Goal: Ask a question: Seek information or help from site administrators or community

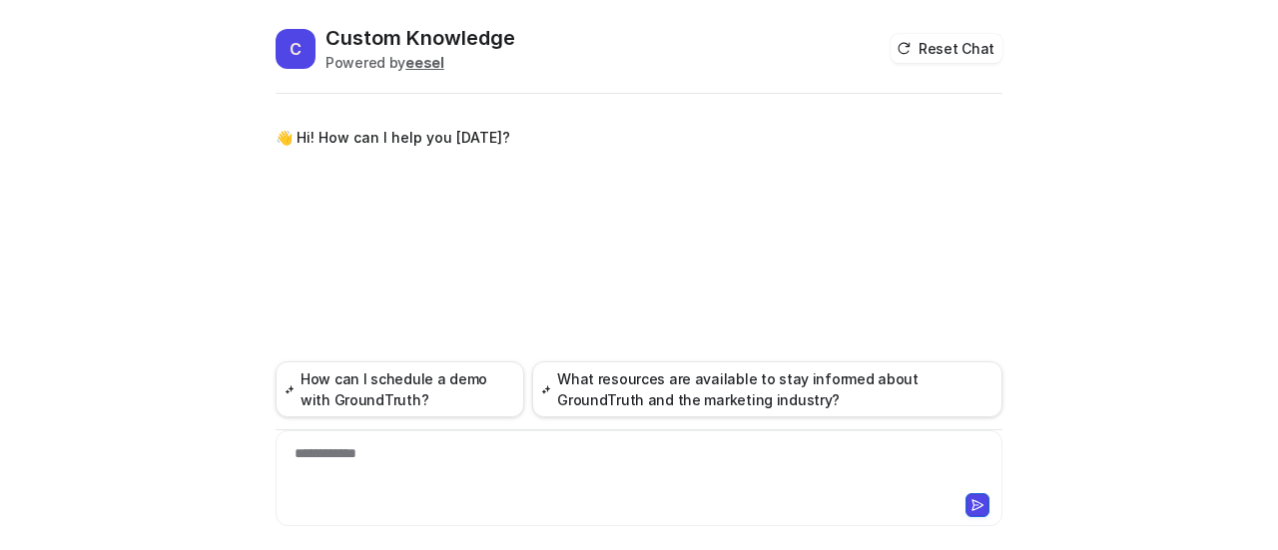
click at [447, 452] on div "**********" at bounding box center [639, 466] width 718 height 46
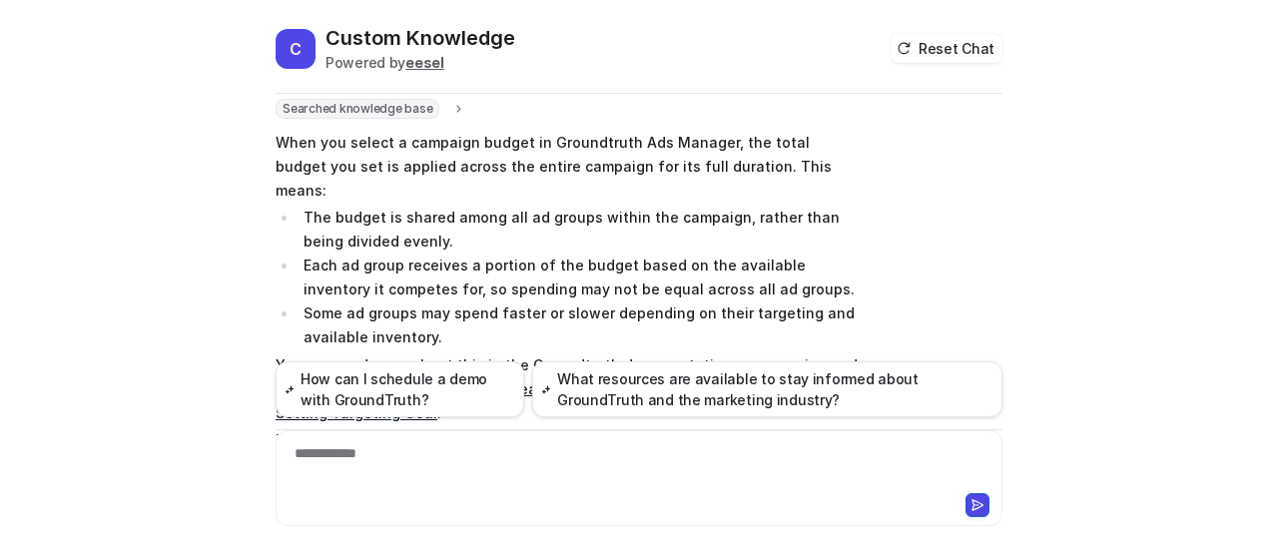
scroll to position [101, 0]
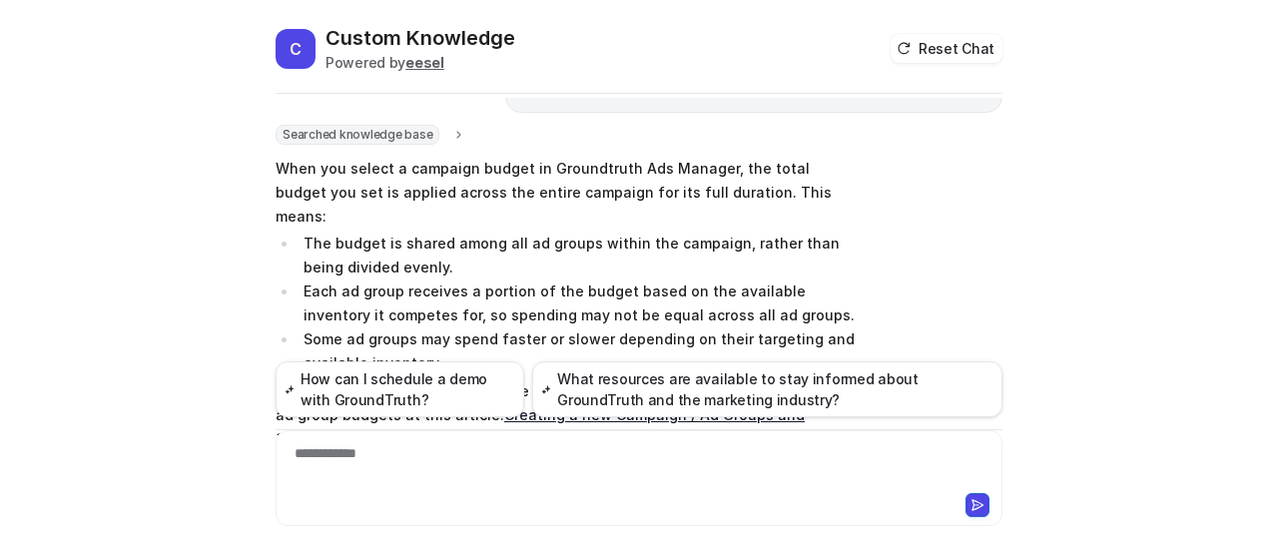
click at [902, 211] on div "Searched knowledge base search_queries : [ "campaign budget allocation process"…" at bounding box center [638, 331] width 727 height 413
click at [938, 275] on div "Searched knowledge base search_queries : [ "campaign budget allocation process"…" at bounding box center [638, 331] width 727 height 413
click at [944, 252] on div "Searched knowledge base search_queries : [ "campaign budget allocation process"…" at bounding box center [638, 331] width 727 height 413
click at [1160, 256] on div "C Custom Knowledge Powered by eesel Reset Chat 👋 Hi! How can I help you today? …" at bounding box center [639, 275] width 1278 height 550
click at [1113, 261] on div "C Custom Knowledge Powered by eesel Reset Chat 👋 Hi! How can I help you today? …" at bounding box center [639, 275] width 1278 height 550
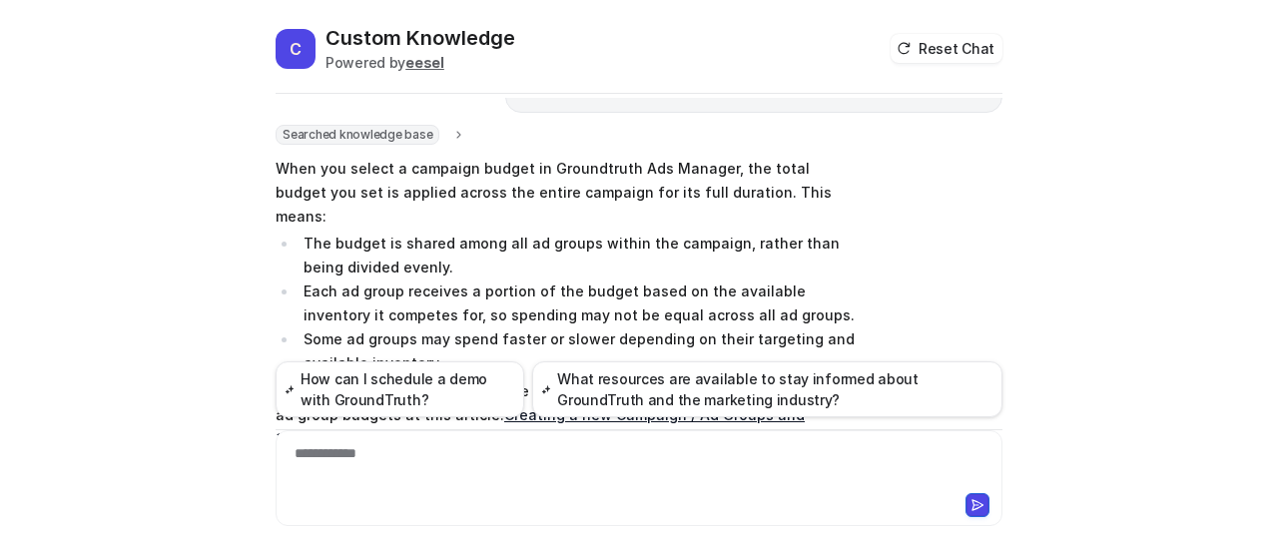
scroll to position [74, 0]
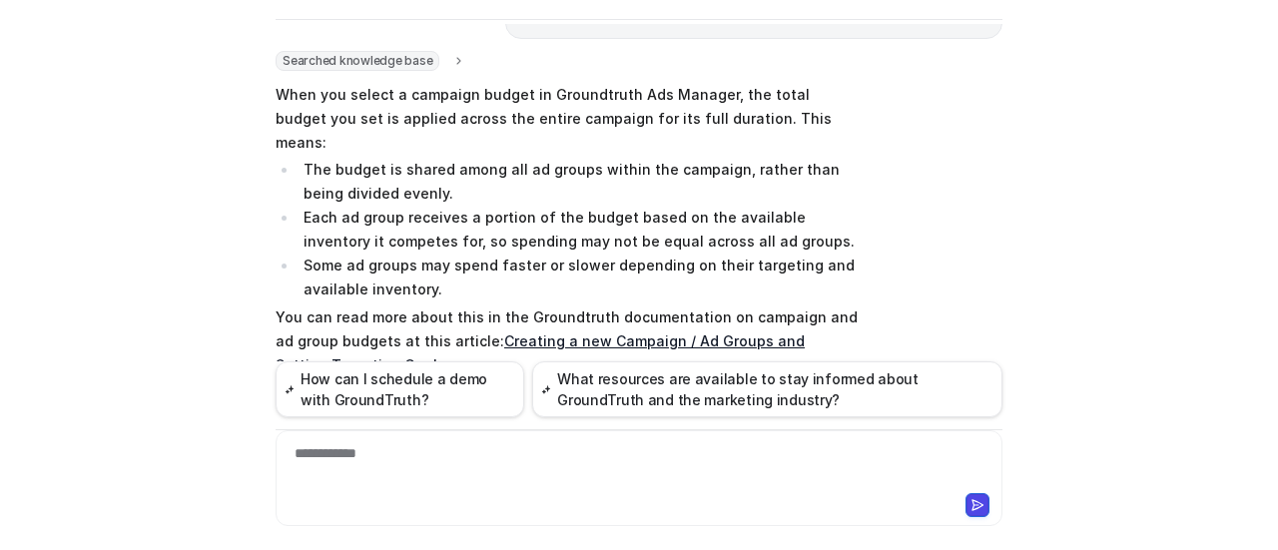
click at [1043, 205] on div "C Custom Knowledge Powered by eesel Reset Chat 👋 Hi! How can I help you today? …" at bounding box center [639, 275] width 1278 height 550
click at [1056, 328] on div "C Custom Knowledge Powered by eesel Reset Chat 👋 Hi! How can I help you today? …" at bounding box center [639, 275] width 1278 height 550
click at [1038, 209] on div "C Custom Knowledge Powered by eesel Reset Chat 👋 Hi! How can I help you today? …" at bounding box center [639, 275] width 1278 height 550
drag, startPoint x: 1054, startPoint y: 150, endPoint x: 1062, endPoint y: 171, distance: 22.4
click at [1054, 150] on div "C Custom Knowledge Powered by eesel Reset Chat 👋 Hi! How can I help you today? …" at bounding box center [639, 275] width 1278 height 550
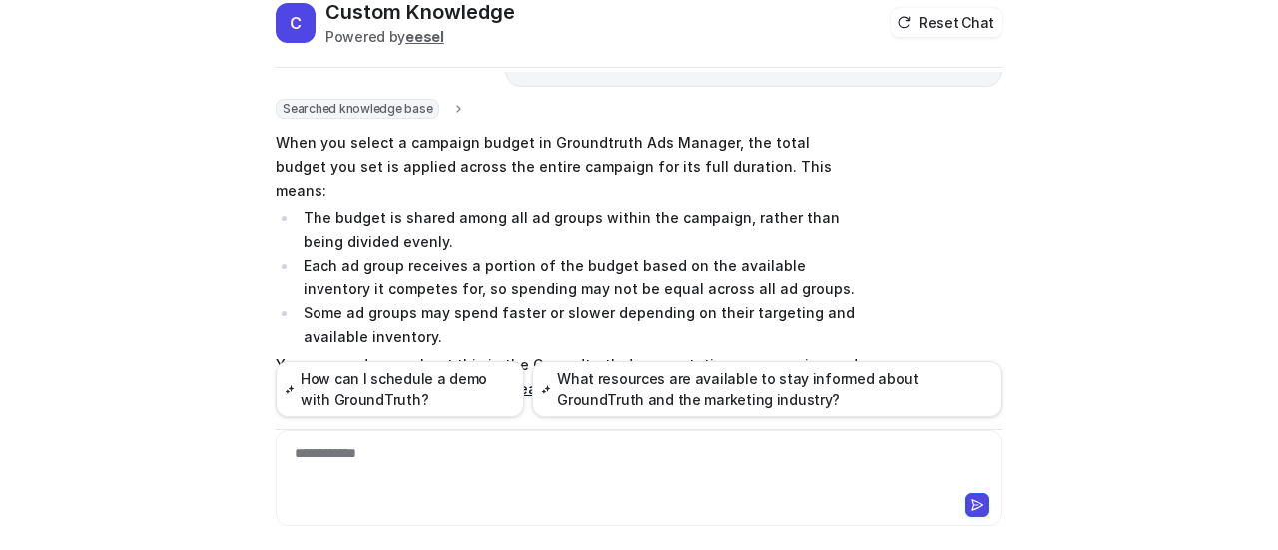
scroll to position [0, 0]
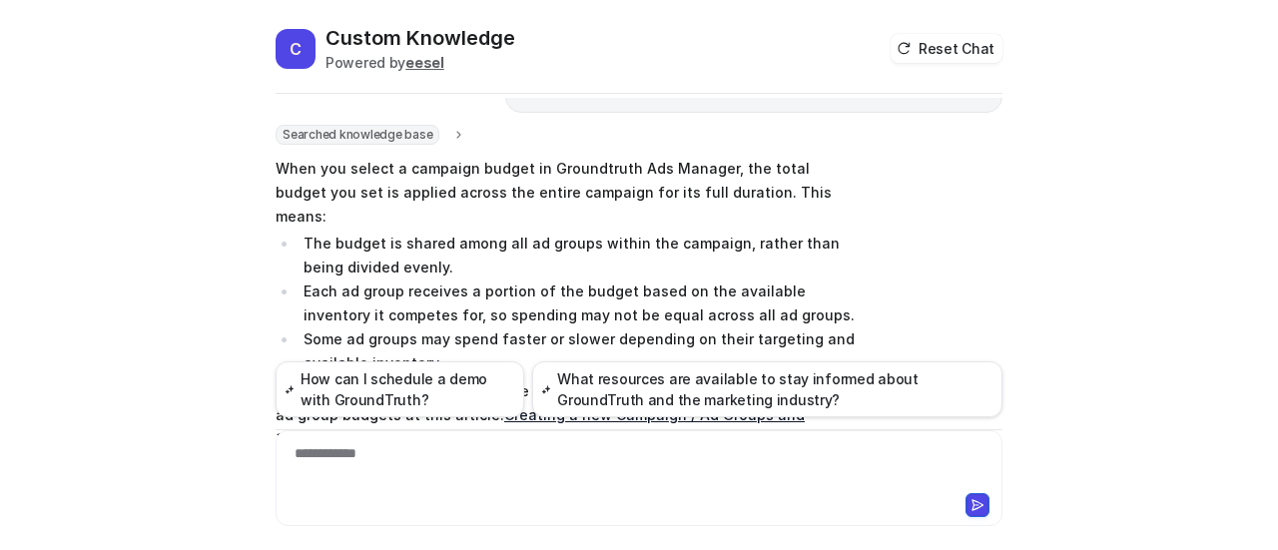
click at [892, 213] on div "Searched knowledge base search_queries : [ "campaign budget allocation process"…" at bounding box center [638, 331] width 727 height 413
click at [1012, 187] on div "C Custom Knowledge Powered by eesel Reset Chat 👋 Hi! How can I help you today? …" at bounding box center [639, 275] width 1278 height 550
click at [1058, 187] on div "C Custom Knowledge Powered by eesel Reset Chat 👋 Hi! How can I help you today? …" at bounding box center [639, 275] width 1278 height 550
click at [1130, 131] on div "C Custom Knowledge Powered by eesel Reset Chat 👋 Hi! How can I help you today? …" at bounding box center [639, 275] width 1278 height 550
click at [1173, 92] on div "C Custom Knowledge Powered by eesel Reset Chat 👋 Hi! How can I help you today? …" at bounding box center [639, 275] width 1278 height 550
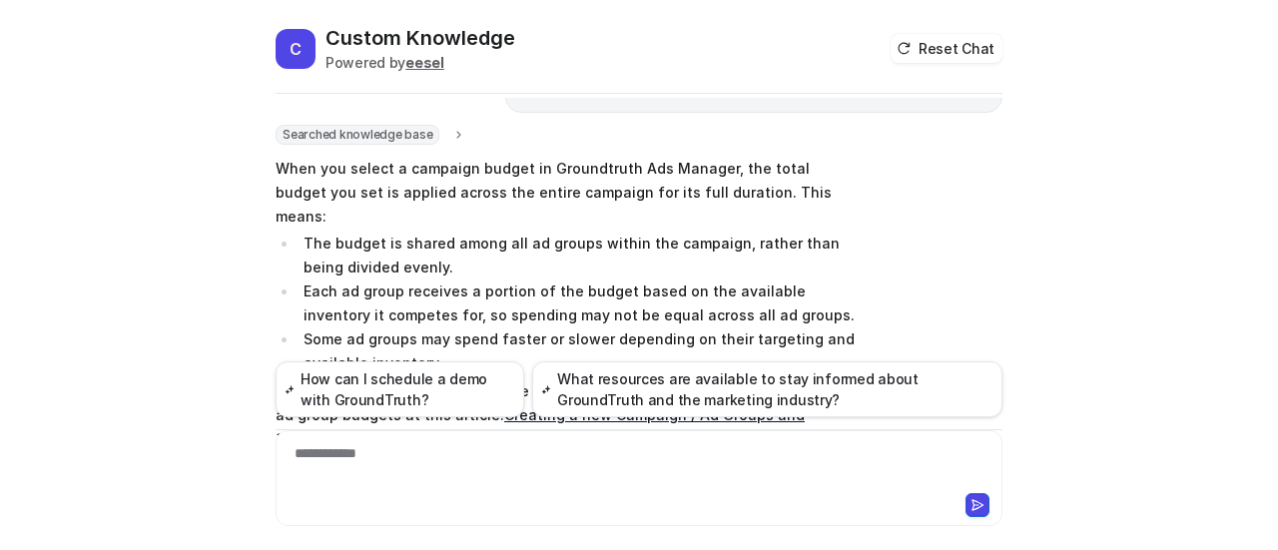
click at [1194, 330] on div "C Custom Knowledge Powered by eesel Reset Chat 👋 Hi! How can I help you today? …" at bounding box center [639, 275] width 1278 height 550
click at [1132, 181] on div "C Custom Knowledge Powered by eesel Reset Chat 👋 Hi! How can I help you today? …" at bounding box center [639, 275] width 1278 height 550
click at [1119, 179] on div "C Custom Knowledge Powered by eesel Reset Chat 👋 Hi! How can I help you today? …" at bounding box center [639, 275] width 1278 height 550
click at [1103, 208] on div "C Custom Knowledge Powered by eesel Reset Chat 👋 Hi! How can I help you today? …" at bounding box center [639, 275] width 1278 height 550
click at [1032, 235] on div "C Custom Knowledge Powered by eesel Reset Chat 👋 Hi! How can I help you today? …" at bounding box center [639, 275] width 1278 height 550
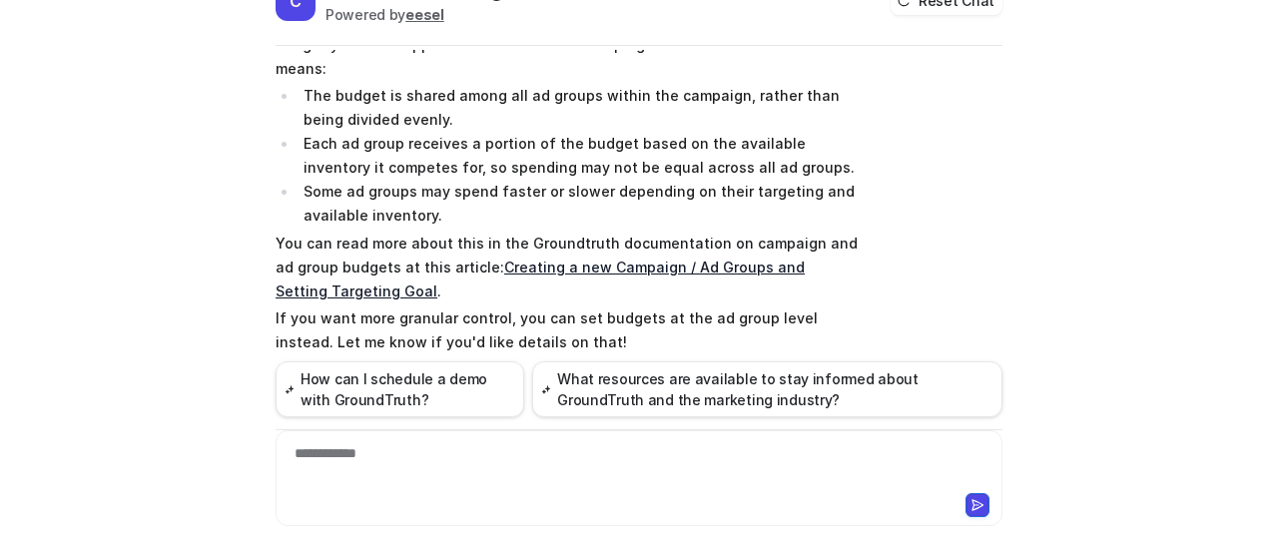
scroll to position [74, 0]
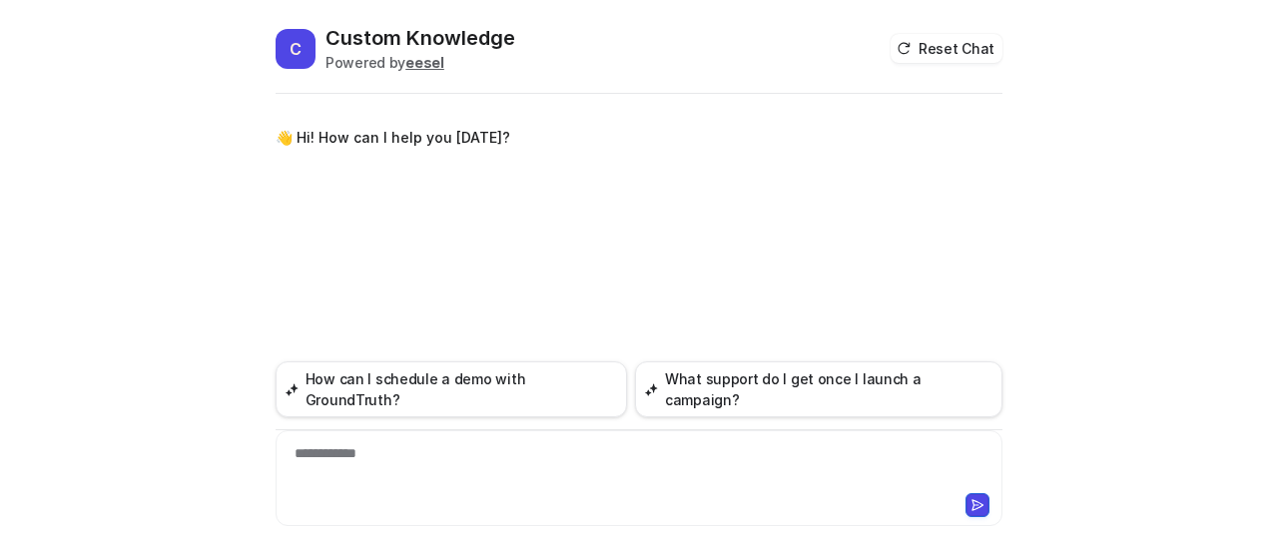
click at [480, 452] on div "**********" at bounding box center [639, 466] width 718 height 46
click at [373, 456] on div "**********" at bounding box center [639, 466] width 718 height 46
click at [291, 450] on div "**********" at bounding box center [639, 466] width 718 height 46
click at [615, 451] on div "**********" at bounding box center [639, 466] width 718 height 46
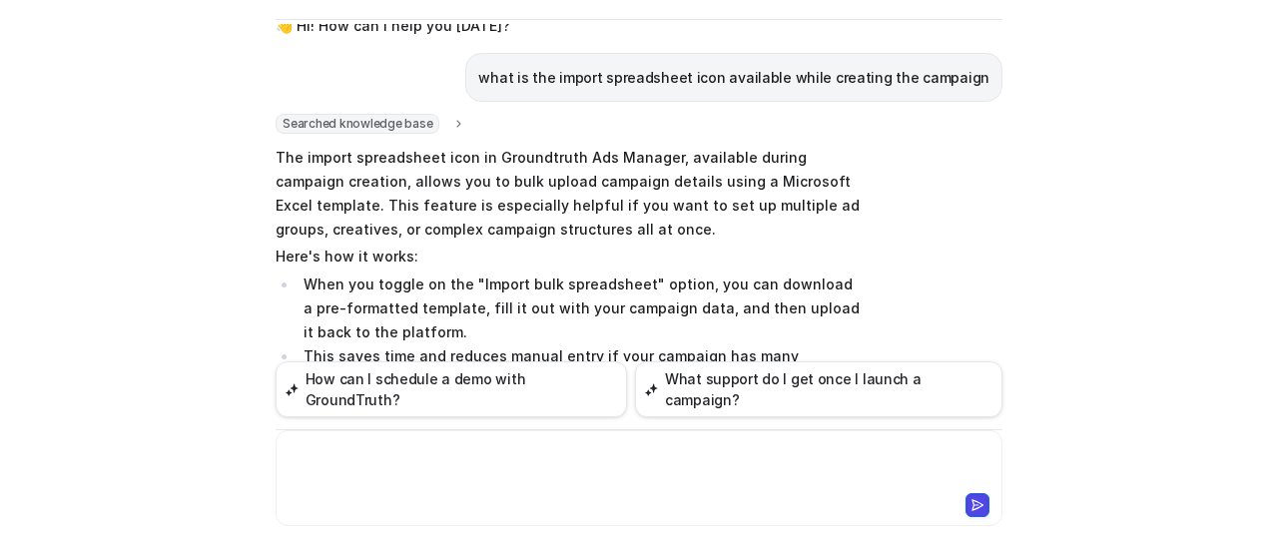
scroll to position [8, 0]
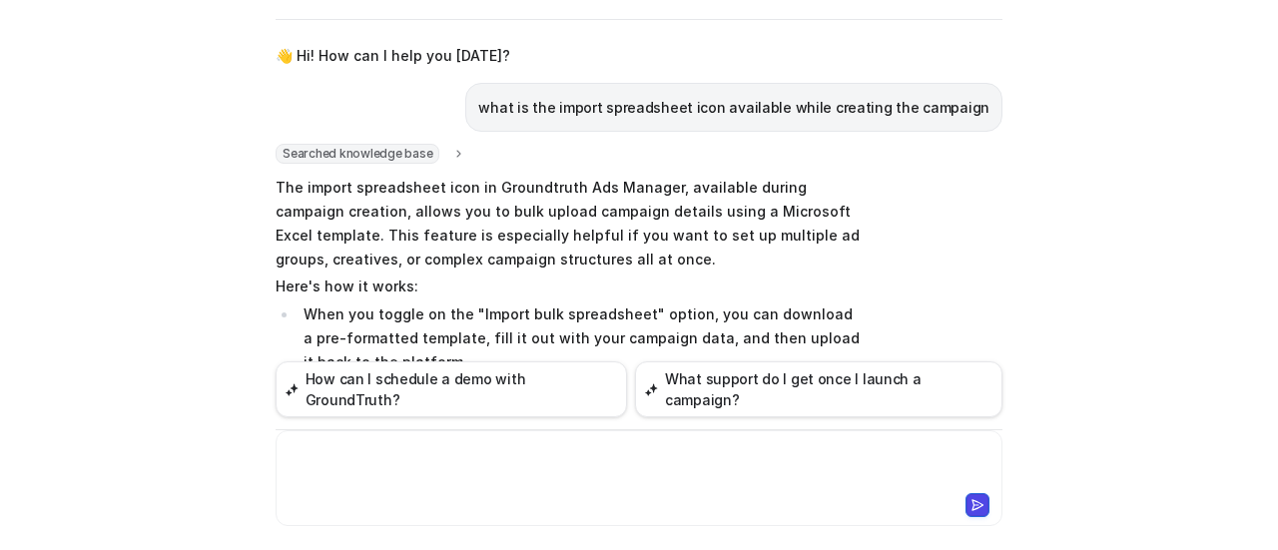
click at [1020, 221] on div "C Custom Knowledge Powered by eesel Reset Chat 👋 Hi! How can I help you [DATE]?…" at bounding box center [639, 275] width 1278 height 550
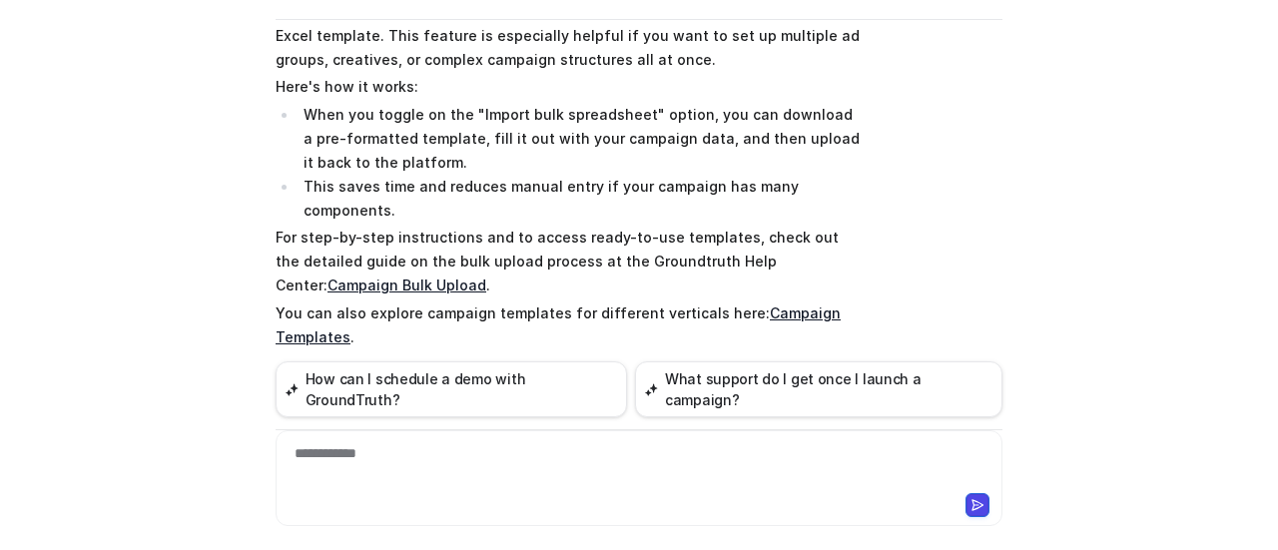
click at [491, 448] on div "**********" at bounding box center [639, 466] width 718 height 46
click at [463, 467] on div at bounding box center [639, 466] width 718 height 46
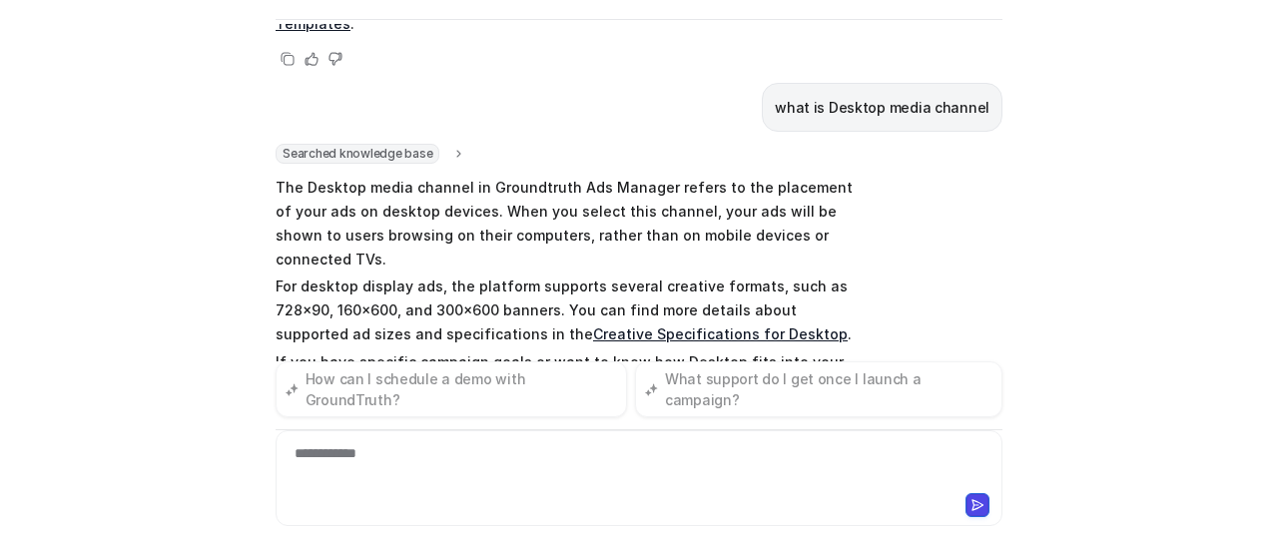
scroll to position [545, 0]
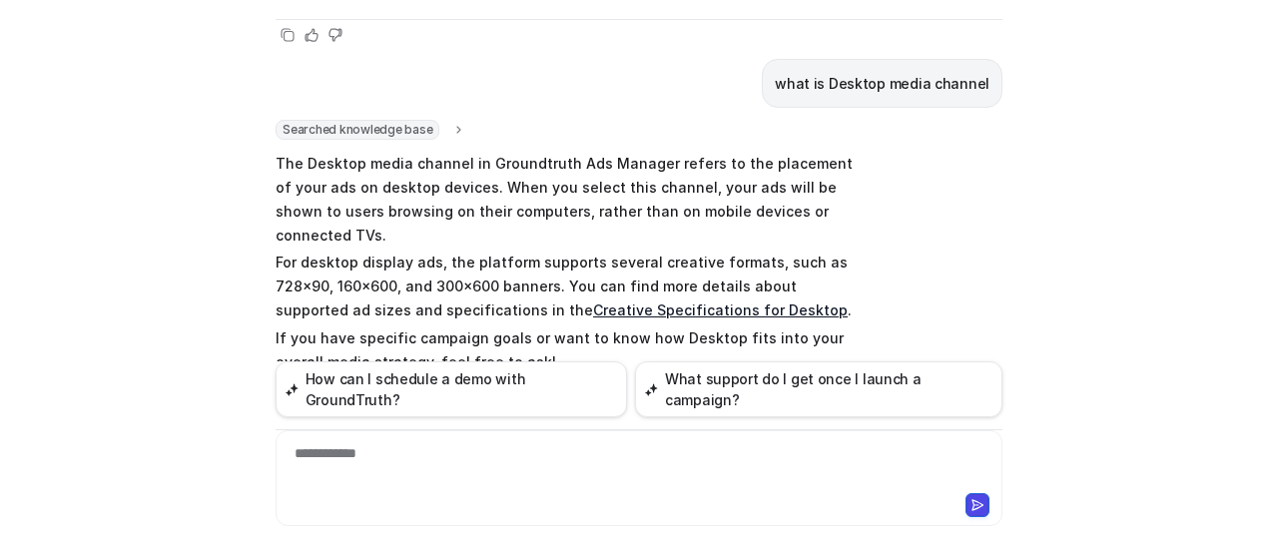
click at [463, 467] on div "**********" at bounding box center [639, 466] width 718 height 46
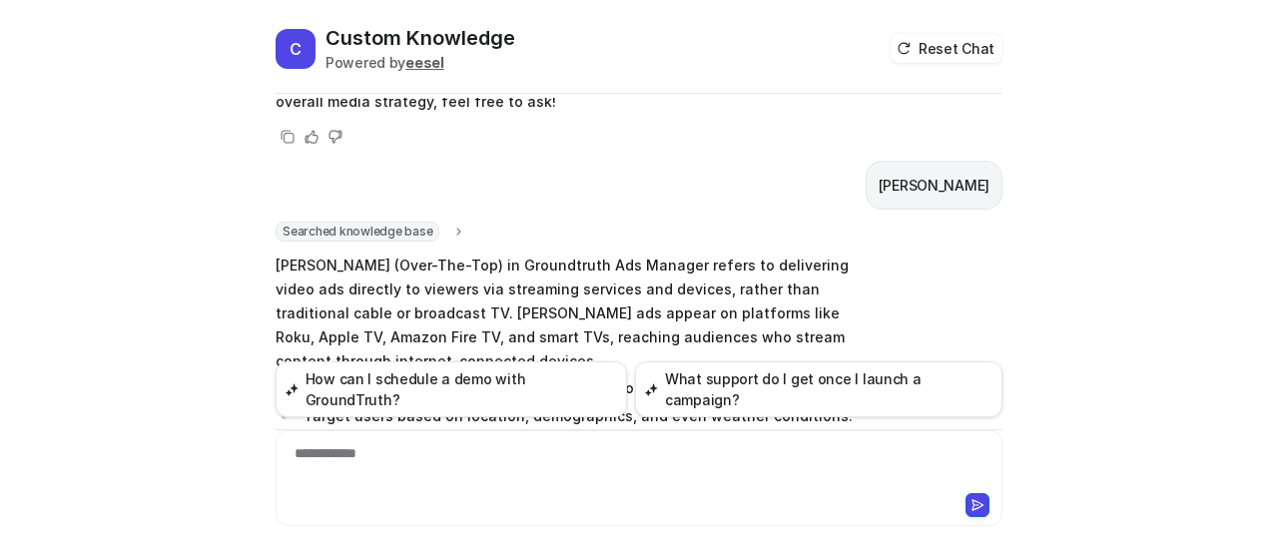
scroll to position [881, 0]
